Goal: Task Accomplishment & Management: Manage account settings

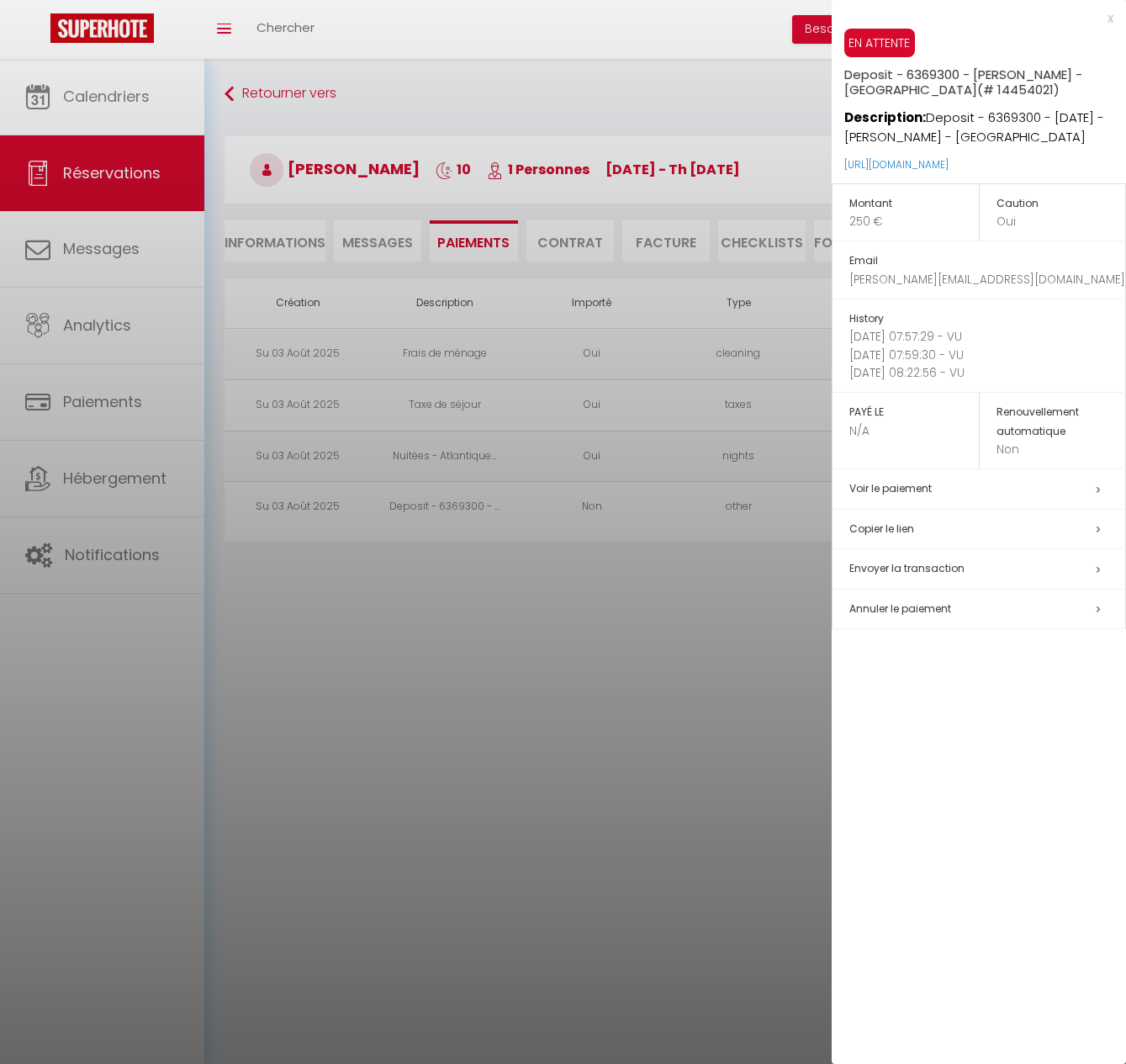
select select "0"
click at [566, 244] on div at bounding box center [563, 532] width 1126 height 1064
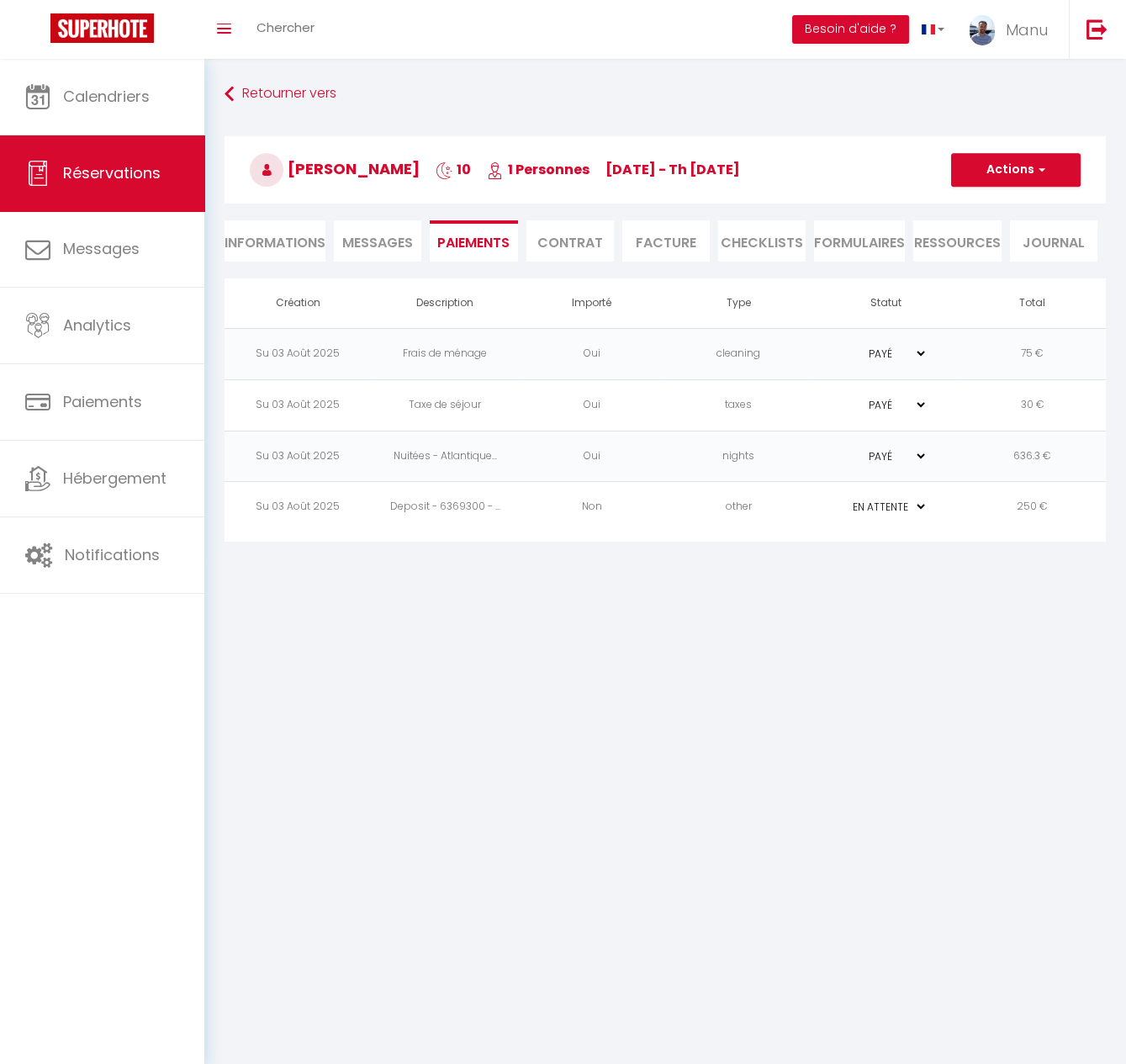
click at [580, 242] on li "Contrat" at bounding box center [570, 241] width 88 height 41
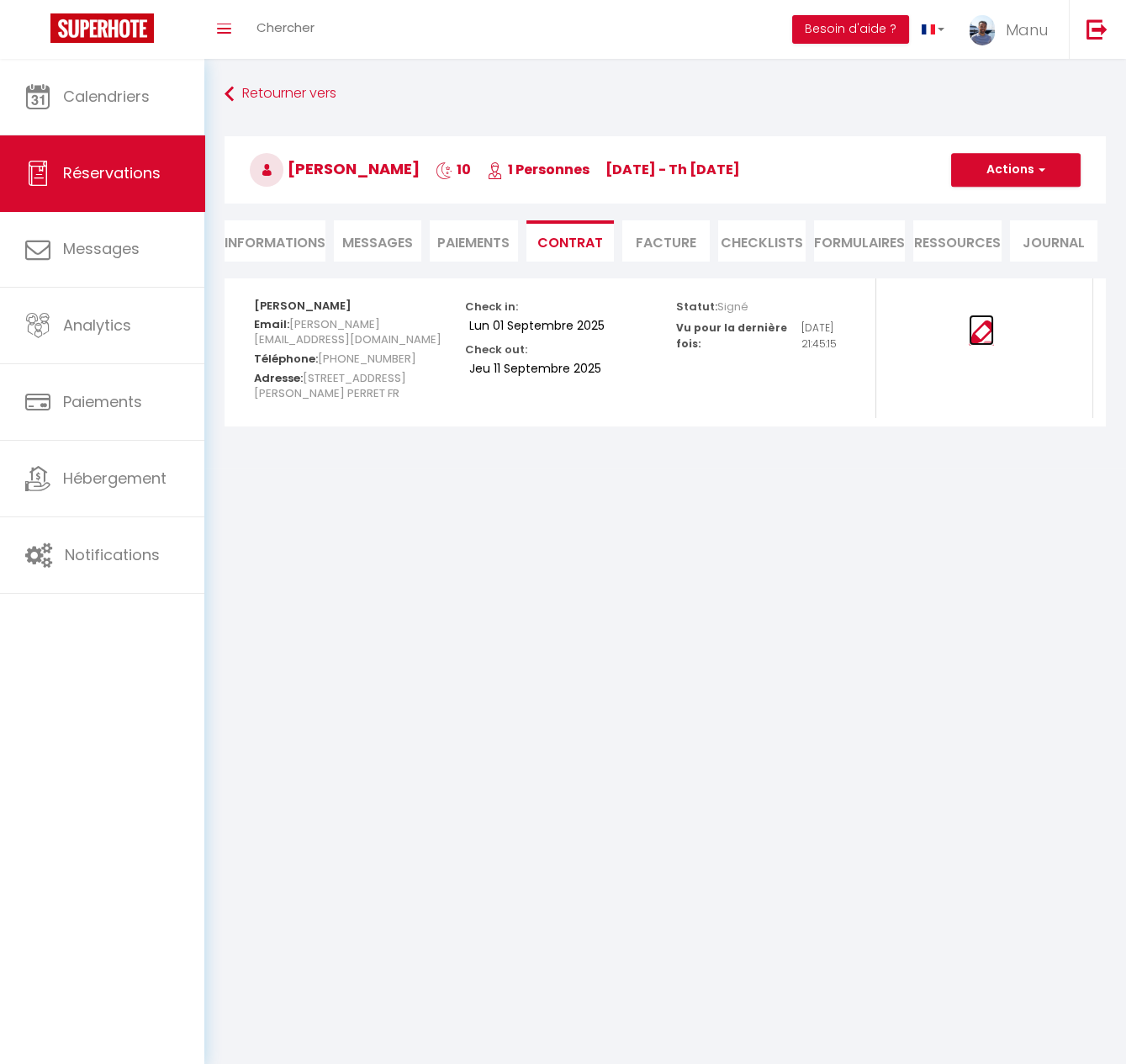
click at [984, 334] on img at bounding box center [981, 333] width 25 height 26
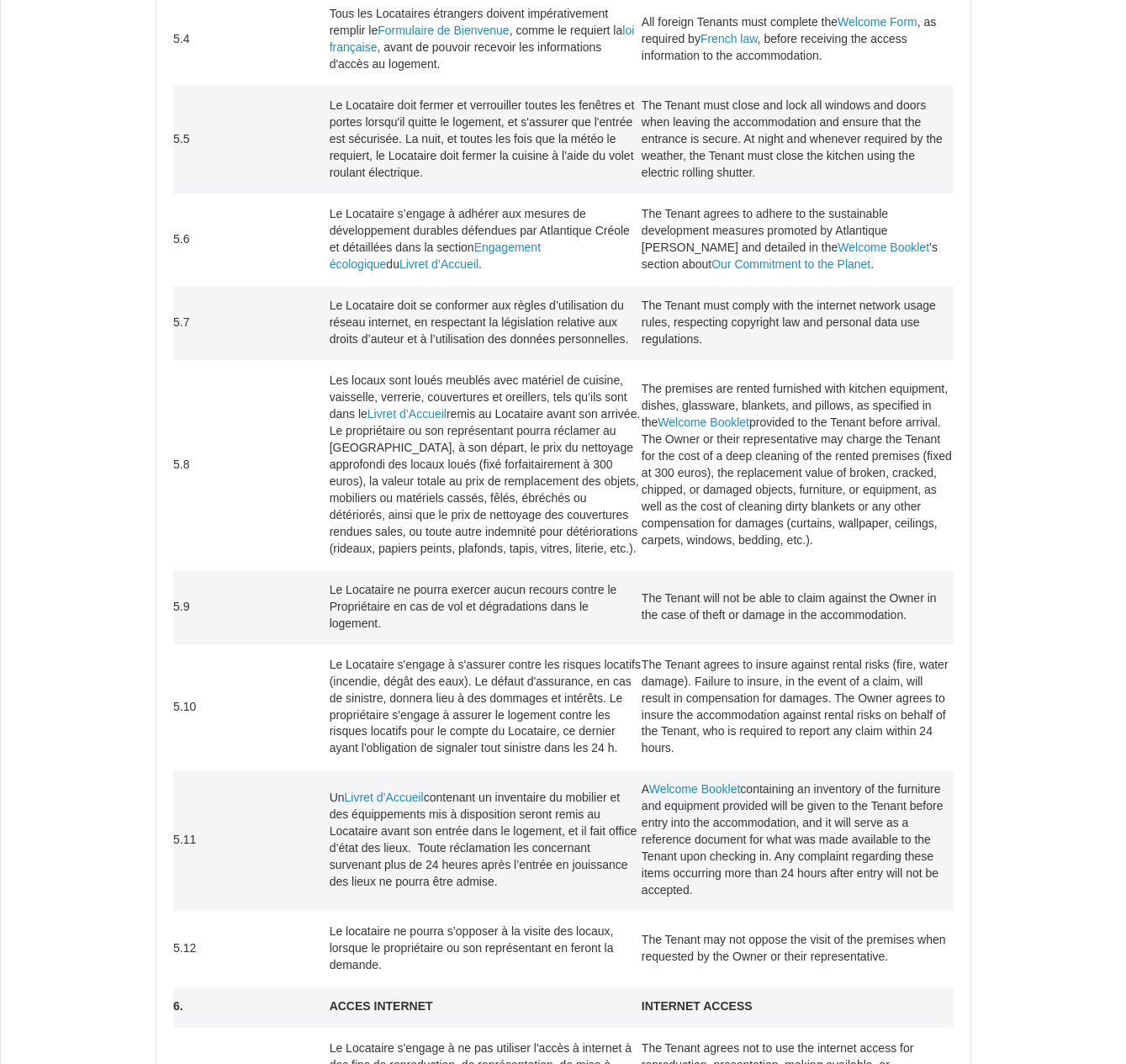
scroll to position [4122, 0]
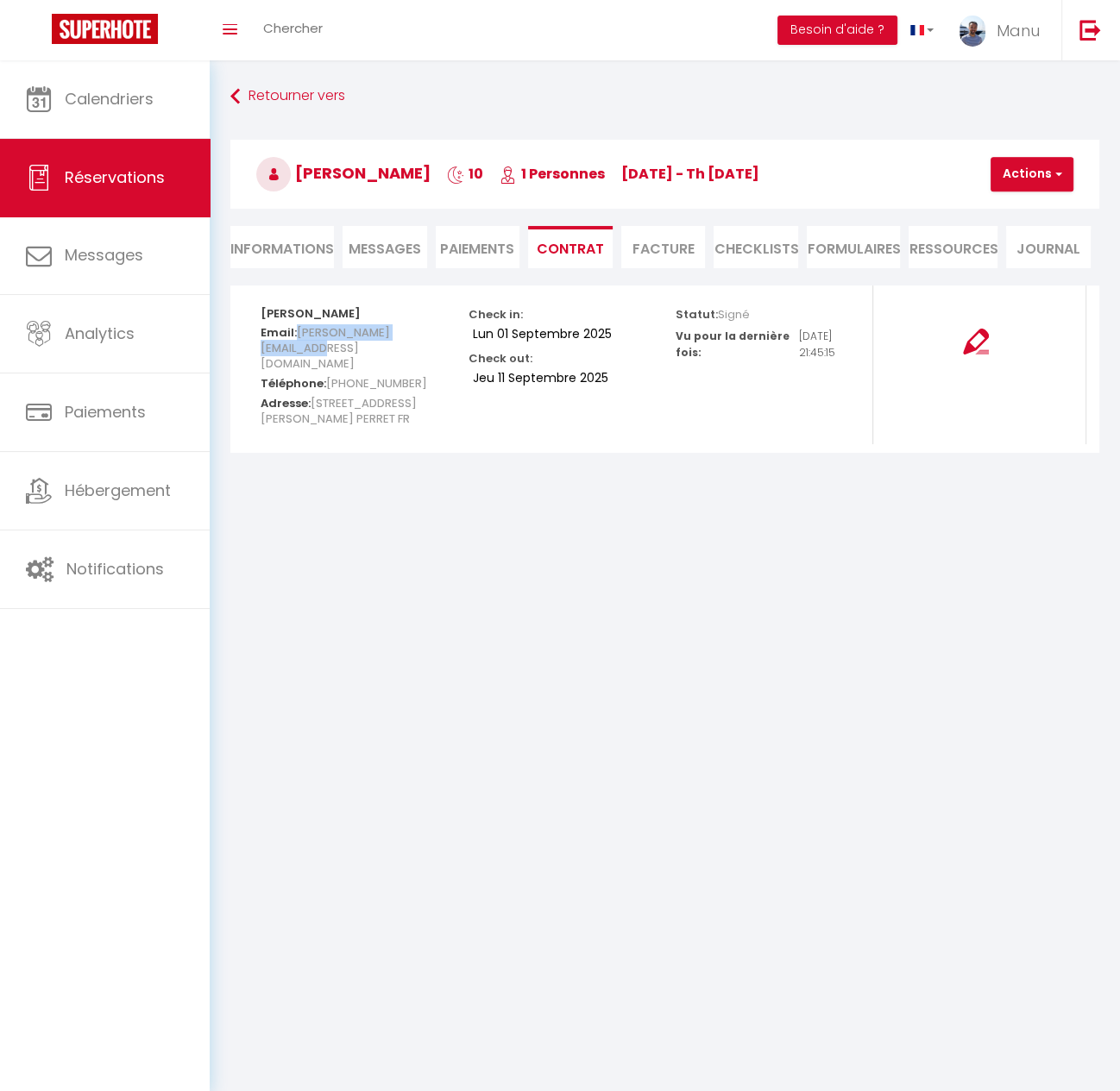
drag, startPoint x: 436, startPoint y: 332, endPoint x: 300, endPoint y: 338, distance: 136.1
click at [296, 337] on h5 "Email: [PERSON_NAME][EMAIL_ADDRESS][DOMAIN_NAME]" at bounding box center [353, 346] width 185 height 50
copy span "[PERSON_NAME][EMAIL_ADDRESS][DOMAIN_NAME]"
